Goal: Use online tool/utility: Utilize a website feature to perform a specific function

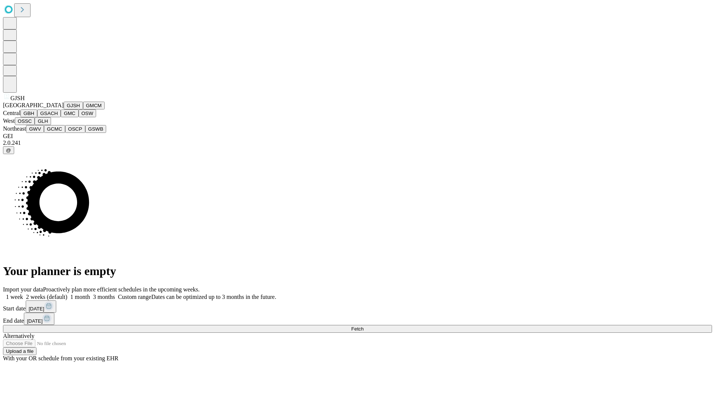
click at [64, 110] on button "GJSH" at bounding box center [73, 106] width 19 height 8
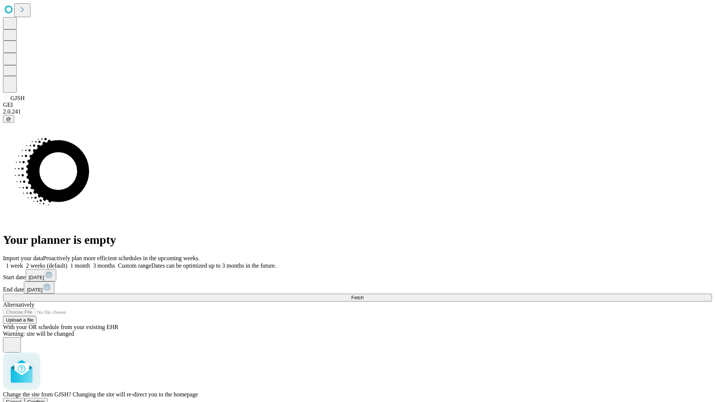
click at [45, 399] on span "Confirm" at bounding box center [37, 402] width 18 height 6
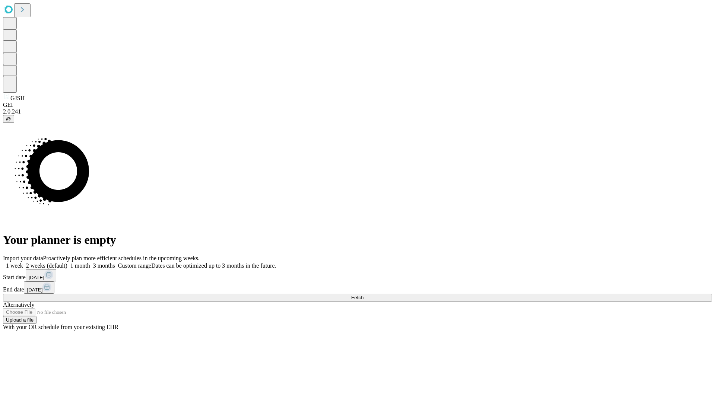
click at [67, 263] on label "2 weeks (default)" at bounding box center [45, 266] width 44 height 6
click at [364, 295] on span "Fetch" at bounding box center [357, 298] width 12 height 6
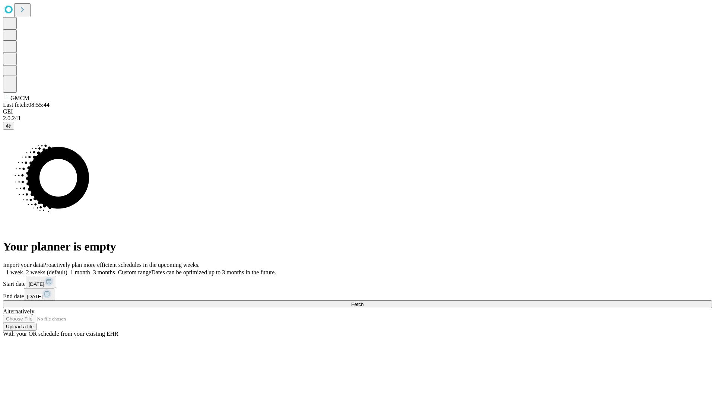
click at [67, 269] on label "2 weeks (default)" at bounding box center [45, 272] width 44 height 6
click at [364, 302] on span "Fetch" at bounding box center [357, 305] width 12 height 6
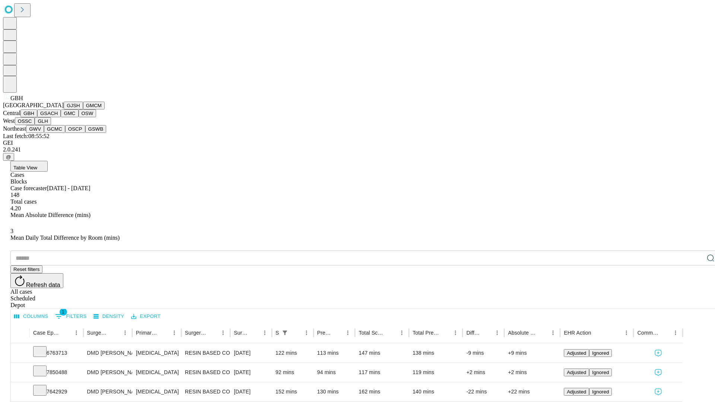
click at [58, 117] on button "GSACH" at bounding box center [48, 114] width 23 height 8
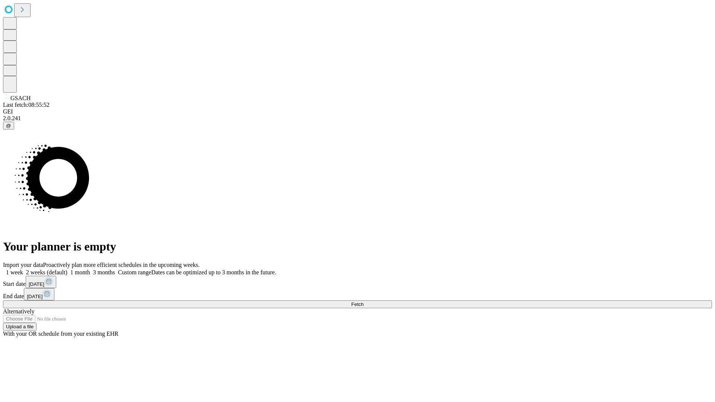
click at [67, 269] on label "2 weeks (default)" at bounding box center [45, 272] width 44 height 6
click at [364, 302] on span "Fetch" at bounding box center [357, 305] width 12 height 6
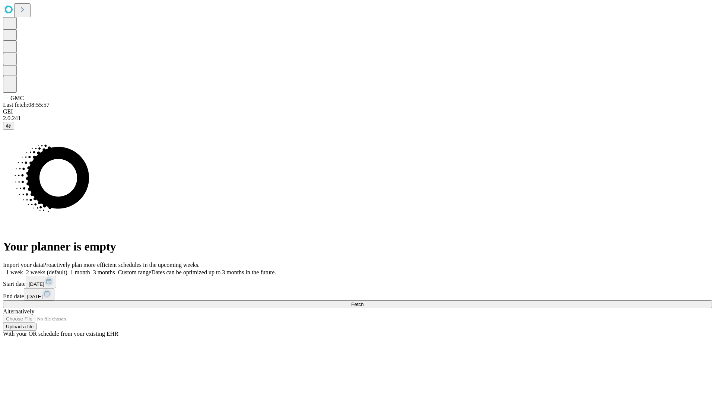
click at [364, 302] on span "Fetch" at bounding box center [357, 305] width 12 height 6
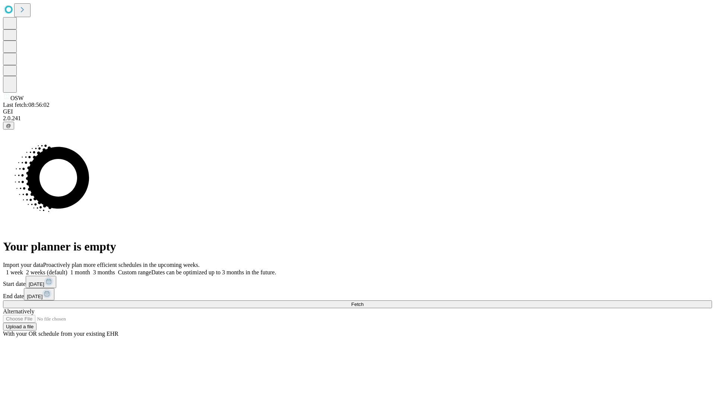
click at [67, 269] on label "2 weeks (default)" at bounding box center [45, 272] width 44 height 6
click at [364, 302] on span "Fetch" at bounding box center [357, 305] width 12 height 6
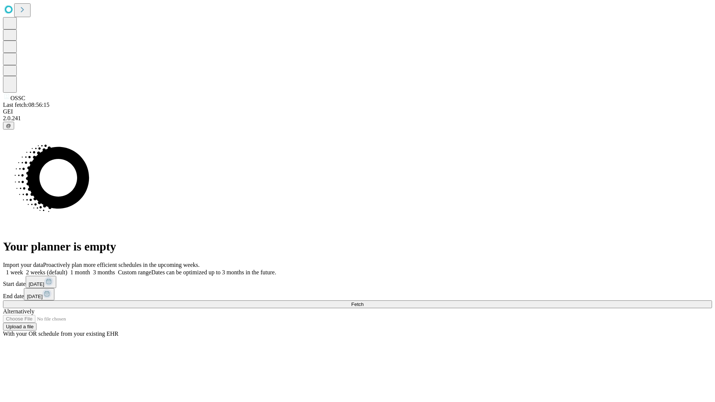
click at [67, 269] on label "2 weeks (default)" at bounding box center [45, 272] width 44 height 6
click at [364, 302] on span "Fetch" at bounding box center [357, 305] width 12 height 6
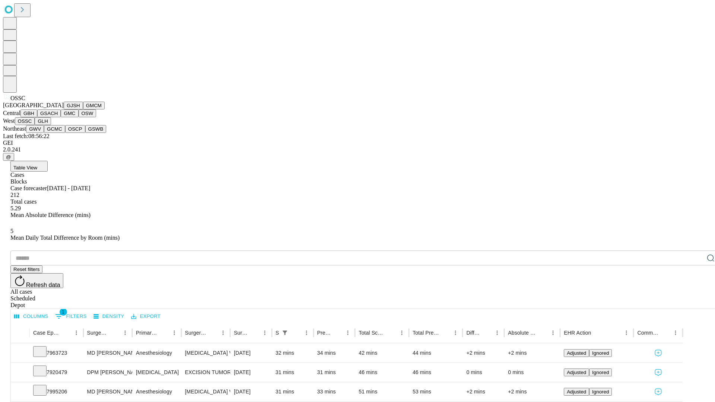
click at [51, 125] on button "GLH" at bounding box center [43, 121] width 16 height 8
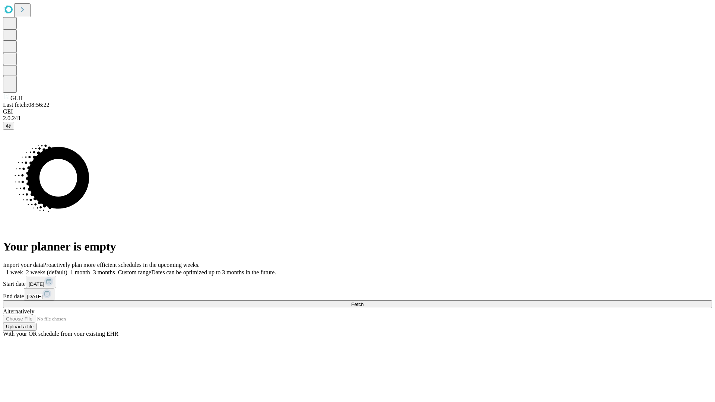
click at [67, 269] on label "2 weeks (default)" at bounding box center [45, 272] width 44 height 6
click at [364, 302] on span "Fetch" at bounding box center [357, 305] width 12 height 6
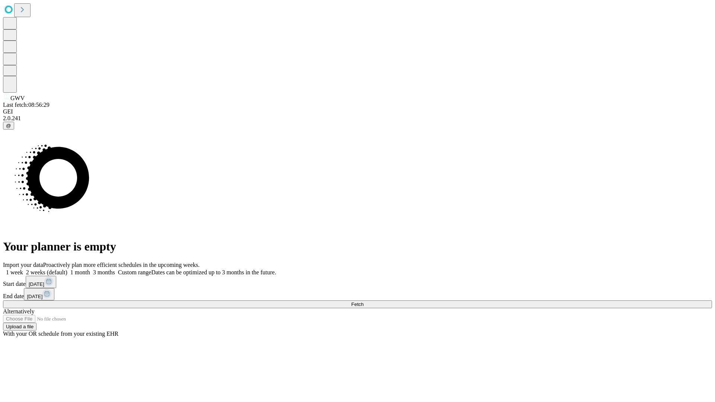
click at [67, 269] on label "2 weeks (default)" at bounding box center [45, 272] width 44 height 6
click at [364, 302] on span "Fetch" at bounding box center [357, 305] width 12 height 6
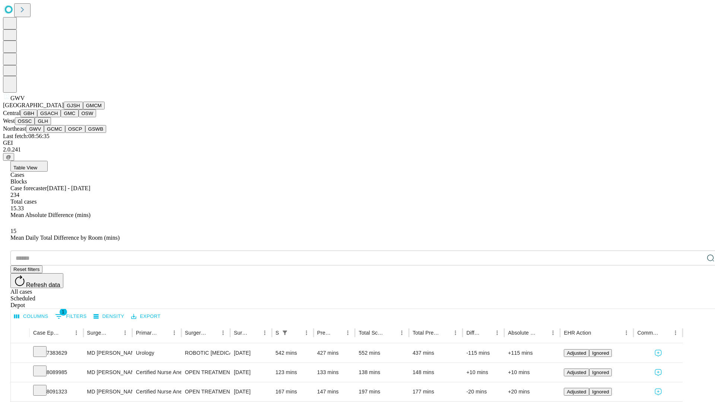
click at [58, 133] on button "GCMC" at bounding box center [54, 129] width 21 height 8
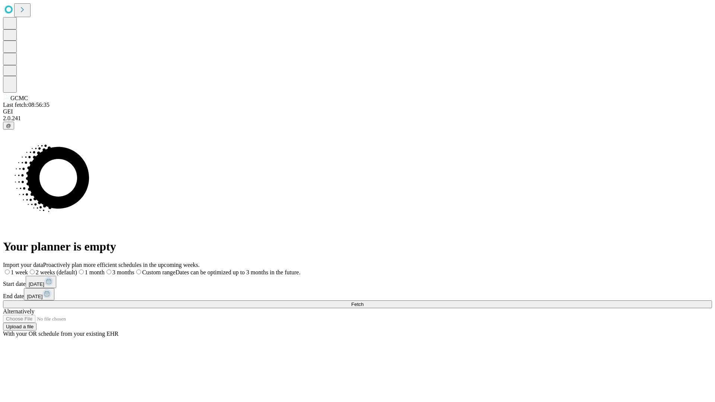
click at [77, 269] on label "2 weeks (default)" at bounding box center [52, 272] width 49 height 6
click at [364, 302] on span "Fetch" at bounding box center [357, 305] width 12 height 6
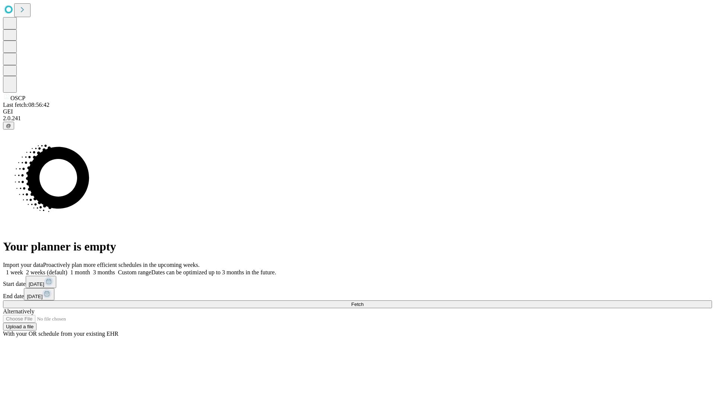
click at [364, 302] on span "Fetch" at bounding box center [357, 305] width 12 height 6
